Goal: Task Accomplishment & Management: Use online tool/utility

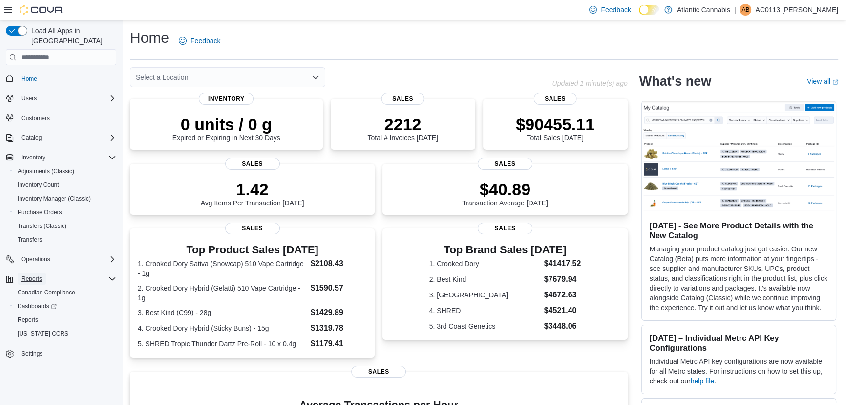
click at [34, 273] on span "Reports" at bounding box center [32, 279] width 21 height 12
click at [39, 275] on span "Reports" at bounding box center [32, 279] width 21 height 8
click at [33, 316] on span "Reports" at bounding box center [28, 320] width 21 height 8
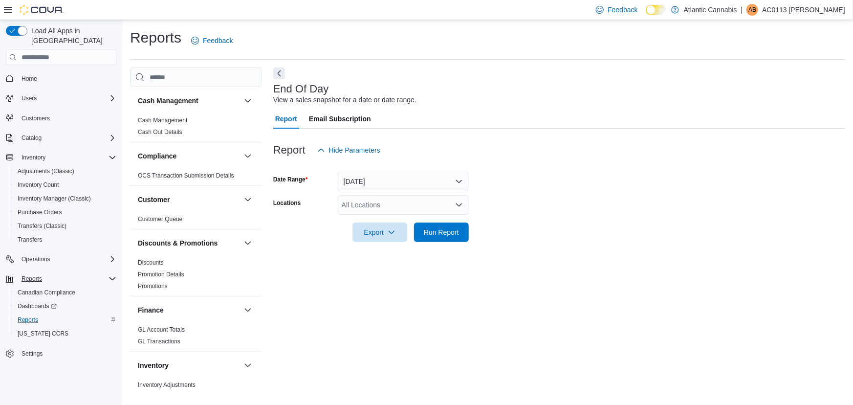
click at [362, 202] on div "All Locations" at bounding box center [403, 205] width 131 height 20
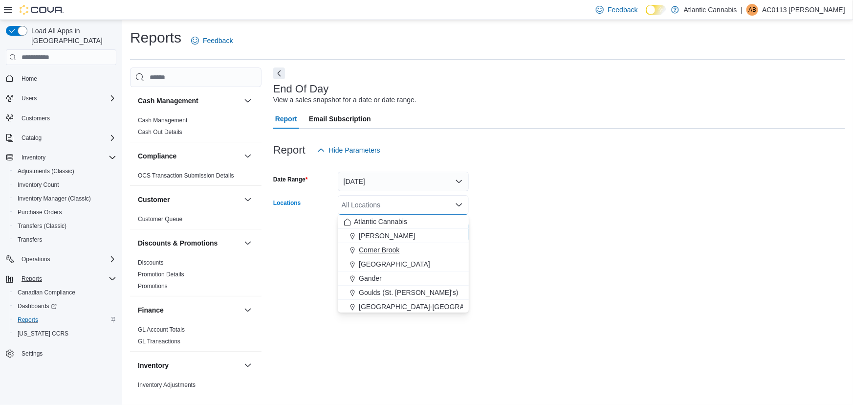
click at [367, 249] on span "Corner Brook" at bounding box center [379, 250] width 41 height 10
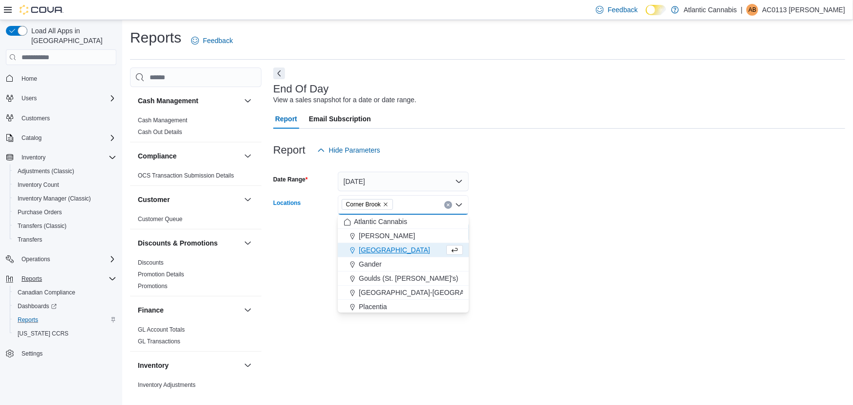
click at [486, 207] on form "Date Range [DATE] Locations [GEOGRAPHIC_DATA] Combo box. Selected. [GEOGRAPHIC_…" at bounding box center [559, 201] width 572 height 82
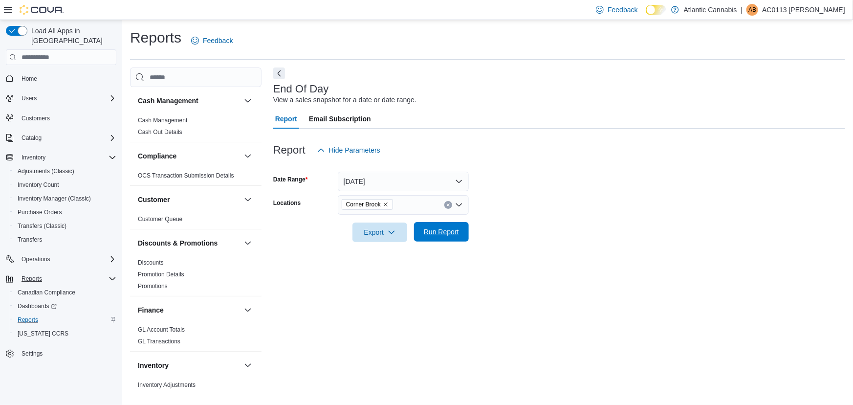
click at [441, 226] on span "Run Report" at bounding box center [441, 232] width 43 height 20
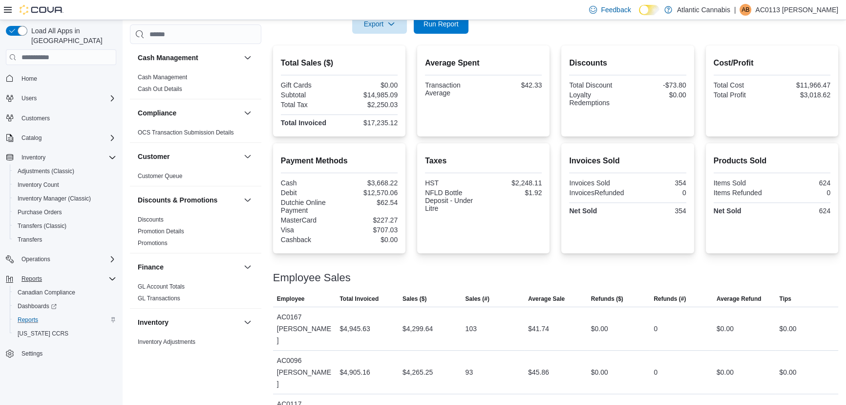
scroll to position [257, 0]
